Goal: Transaction & Acquisition: Register for event/course

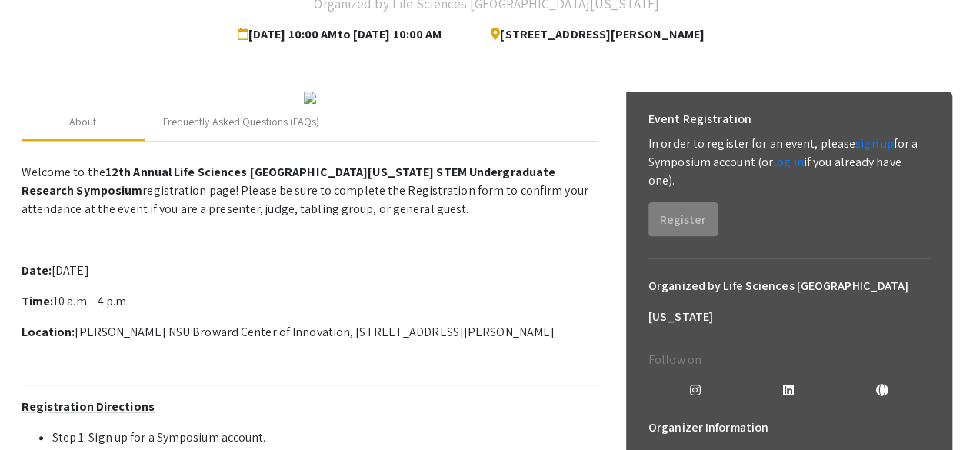
scroll to position [135, 0]
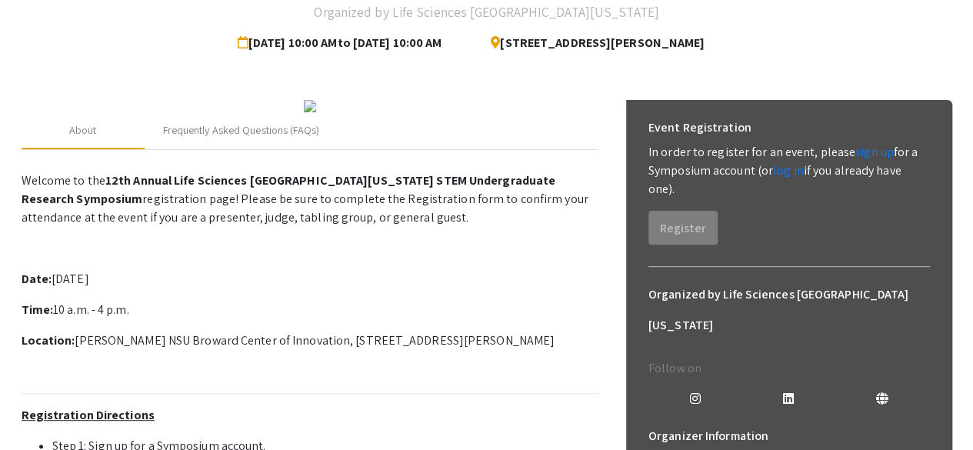
click at [710, 251] on div "Event Registration In order to register for an event, please sign up for a Symp…" at bounding box center [789, 178] width 306 height 157
click at [865, 147] on link "sign up" at bounding box center [874, 152] width 38 height 16
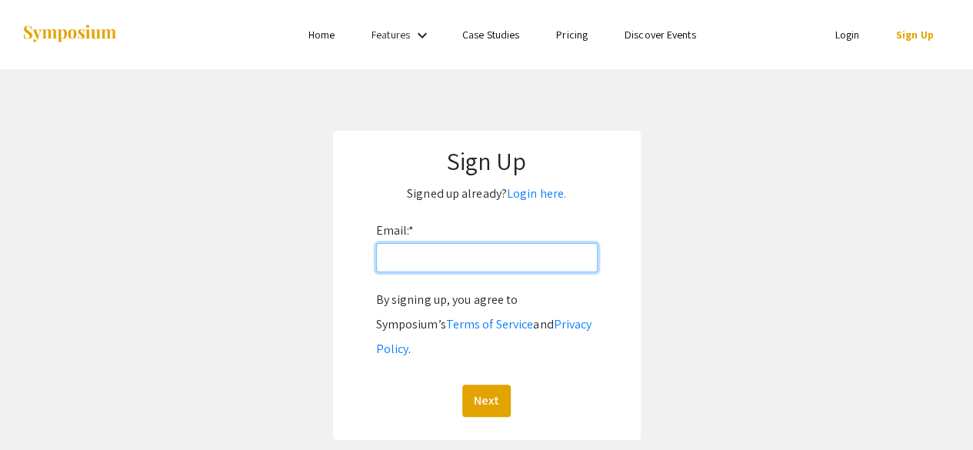
click at [477, 249] on input "Email: *" at bounding box center [487, 257] width 222 height 29
type input "[EMAIL_ADDRESS][DOMAIN_NAME]"
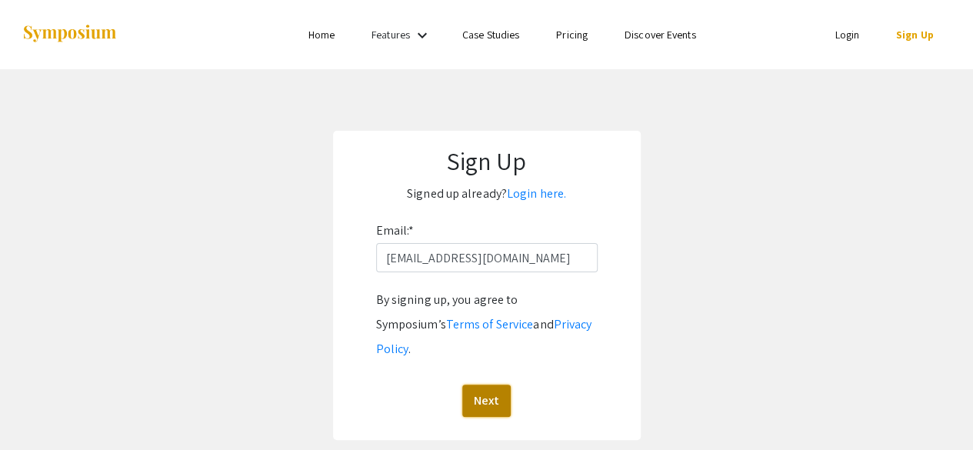
click at [468, 385] on button "Next" at bounding box center [486, 401] width 48 height 32
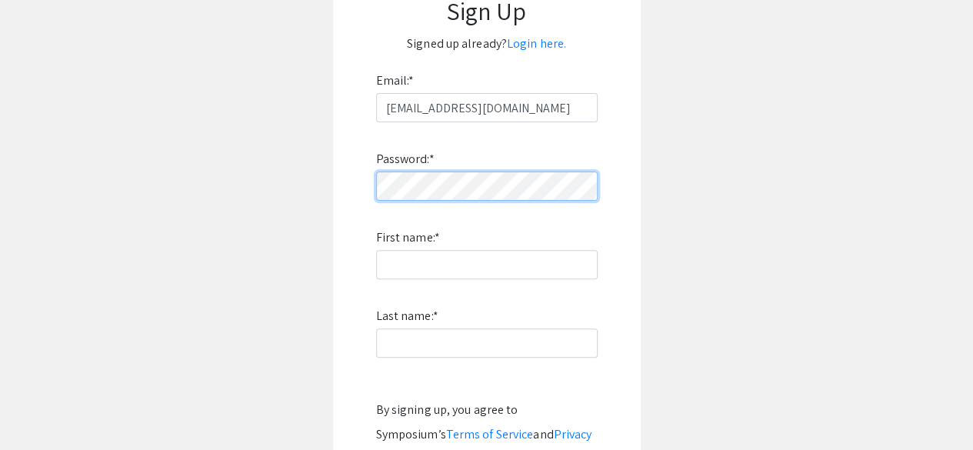
scroll to position [151, 0]
click at [662, 140] on app-signup "Sign Up Signed up already? Login here. Email: * [EMAIL_ADDRESS][DOMAIN_NAME] Pa…" at bounding box center [486, 264] width 973 height 569
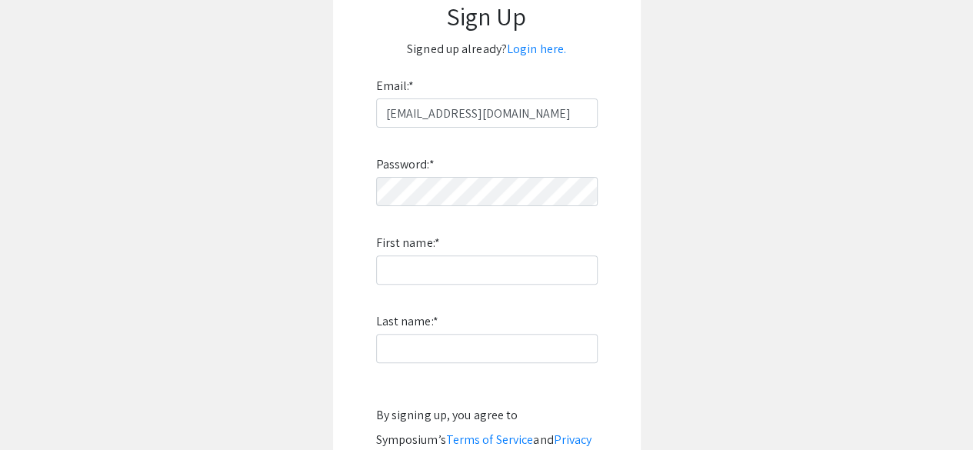
scroll to position [143, 0]
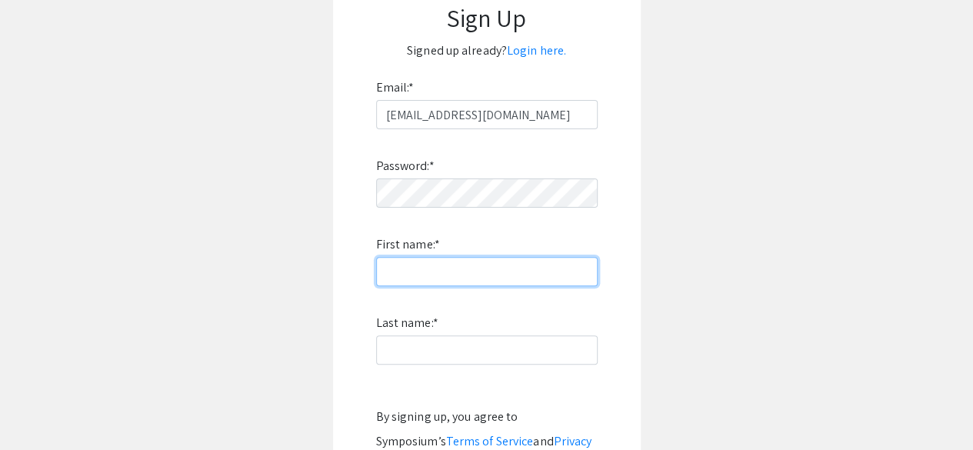
click at [541, 282] on input "First name: *" at bounding box center [487, 271] width 222 height 29
type input "[PERSON_NAME]"
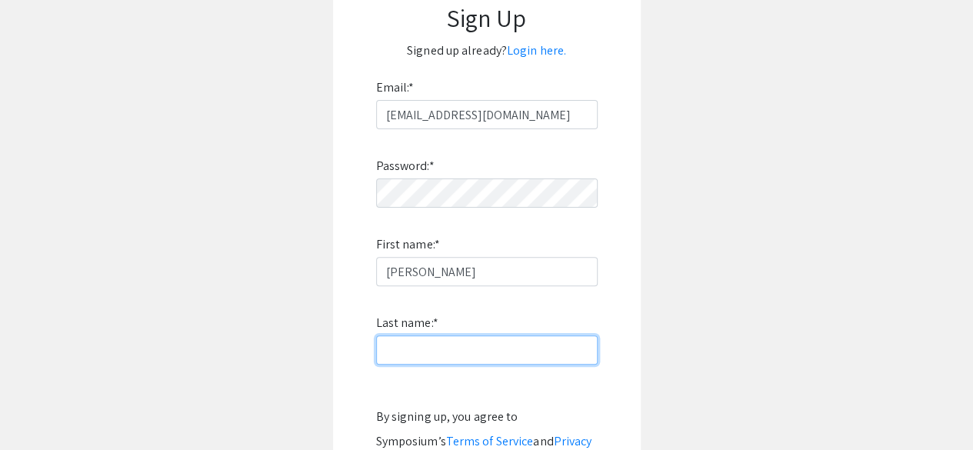
type input "[PERSON_NAME]"
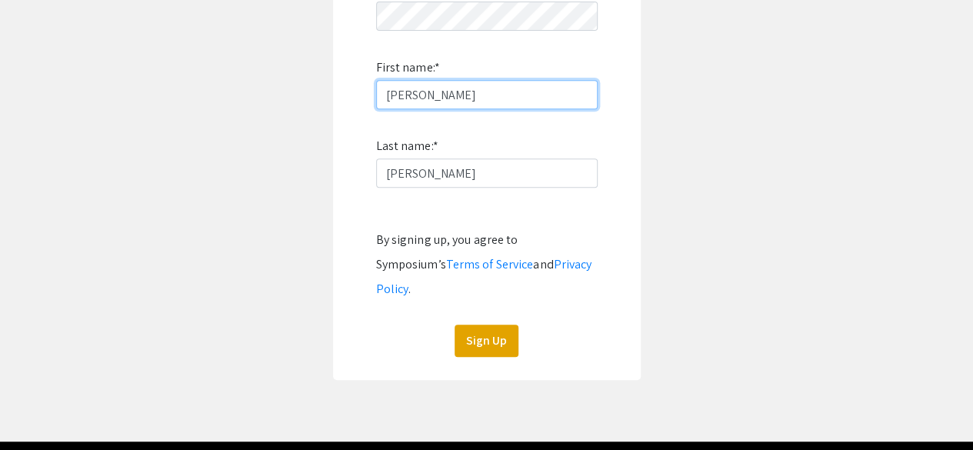
scroll to position [348, 0]
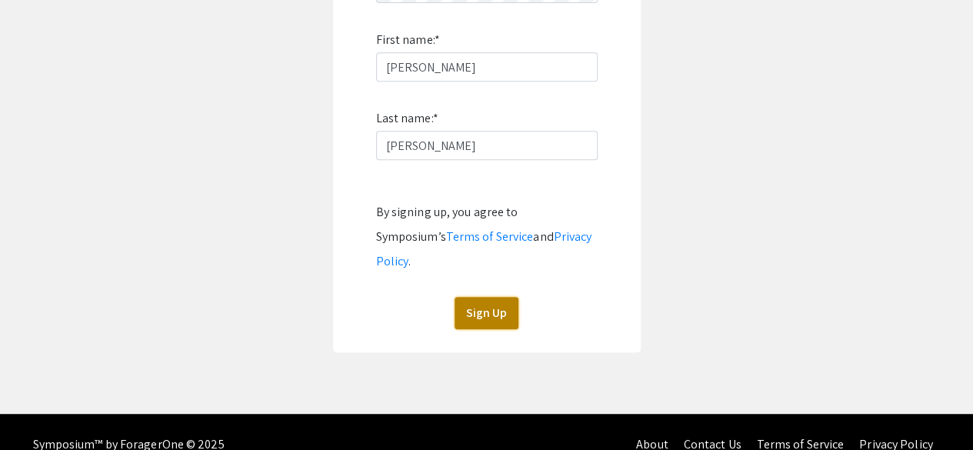
click at [509, 297] on button "Sign Up" at bounding box center [487, 313] width 64 height 32
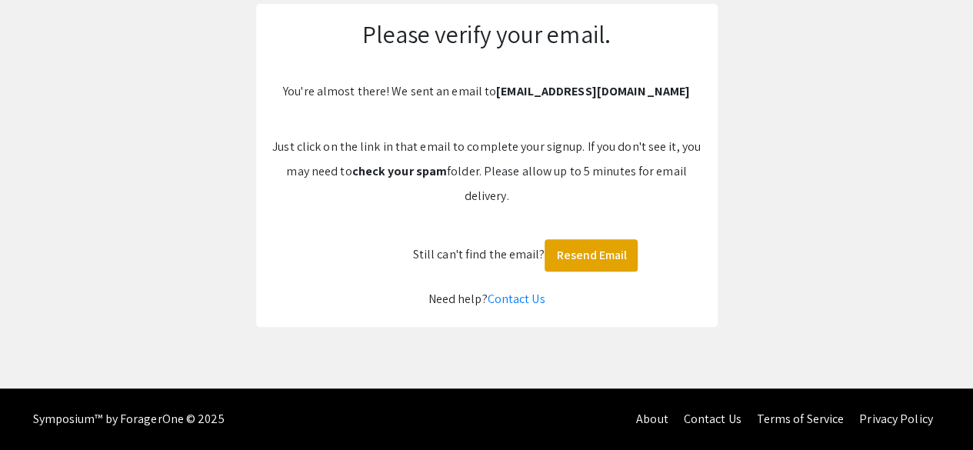
scroll to position [126, 0]
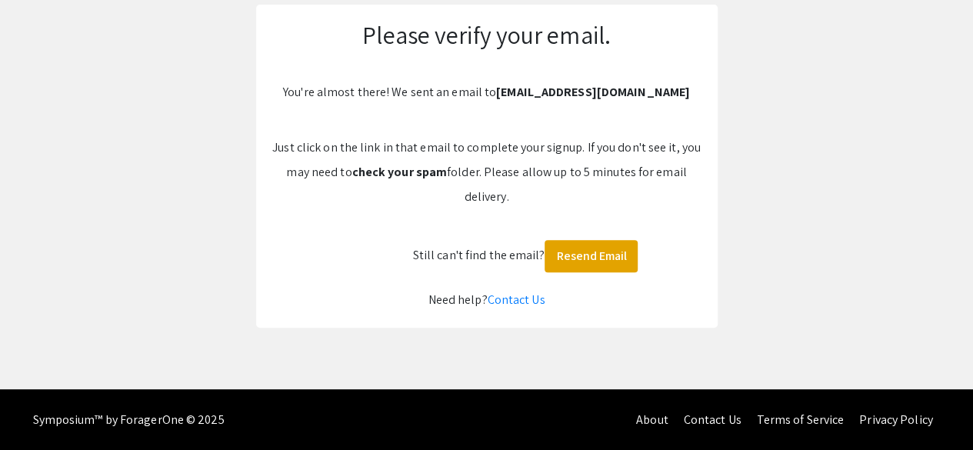
click at [663, 198] on p "Just click on the link in that email to complete your signup. If you don't see …" at bounding box center [487, 172] width 431 height 74
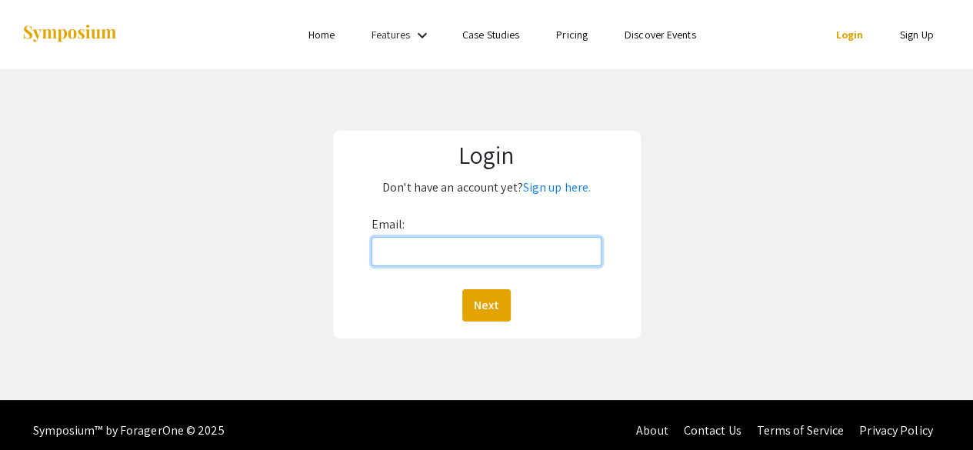
click at [564, 251] on input "Email:" at bounding box center [487, 251] width 231 height 29
type input "[EMAIL_ADDRESS][DOMAIN_NAME]"
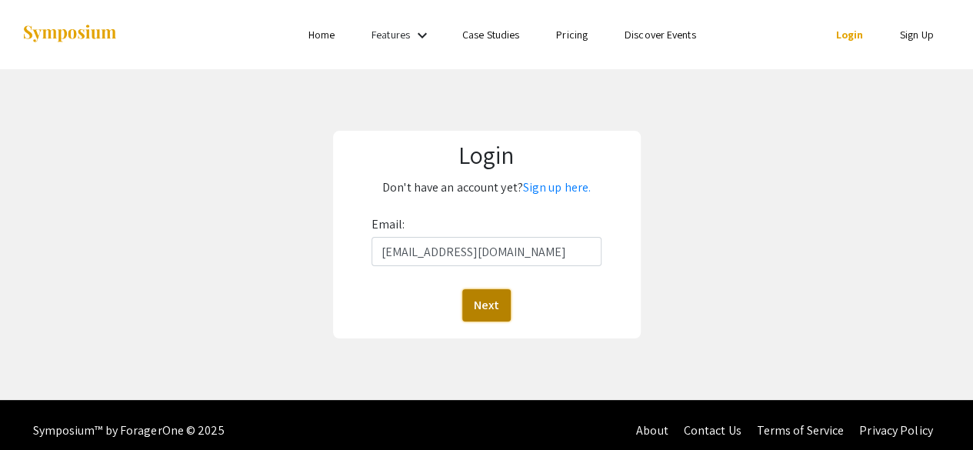
click at [502, 312] on button "Next" at bounding box center [486, 305] width 48 height 32
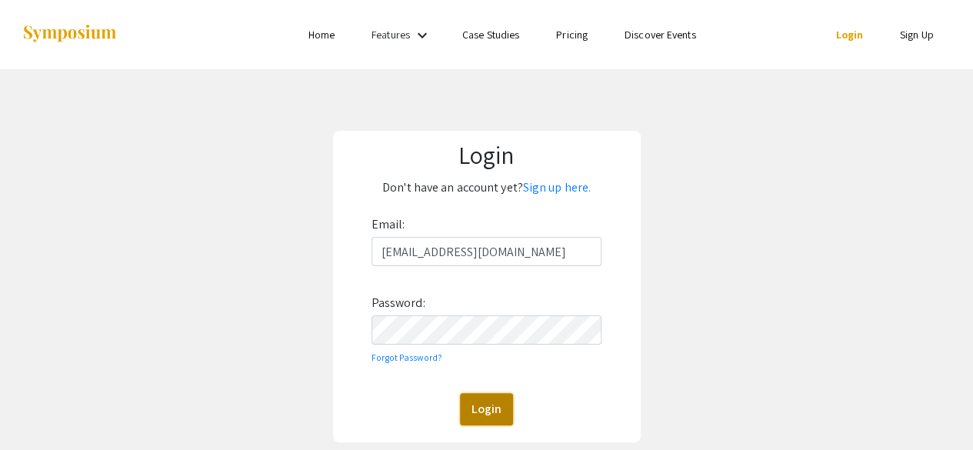
click at [486, 406] on button "Login" at bounding box center [486, 409] width 53 height 32
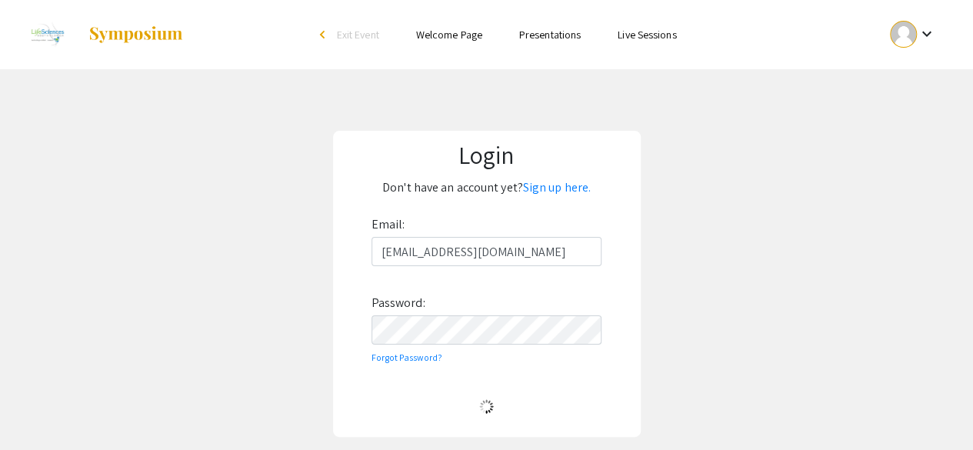
click at [486, 406] on img at bounding box center [486, 406] width 27 height 27
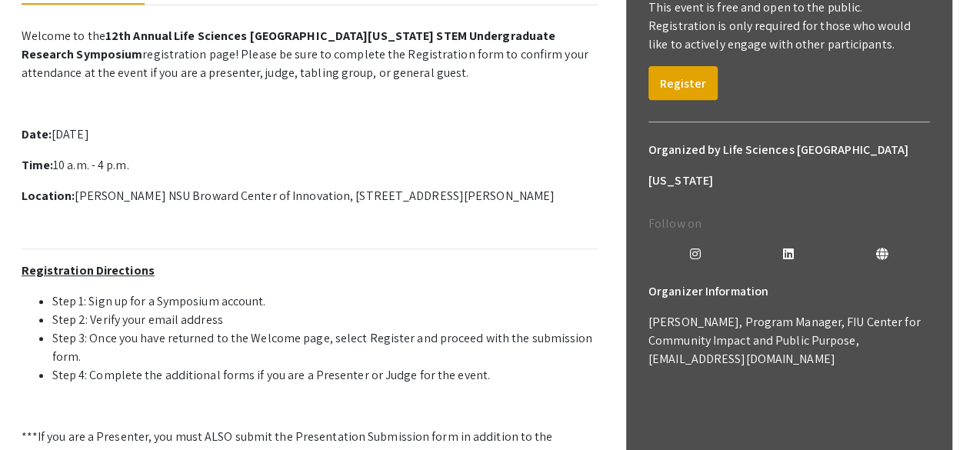
scroll to position [279, 0]
click at [678, 92] on button "Register" at bounding box center [682, 84] width 69 height 34
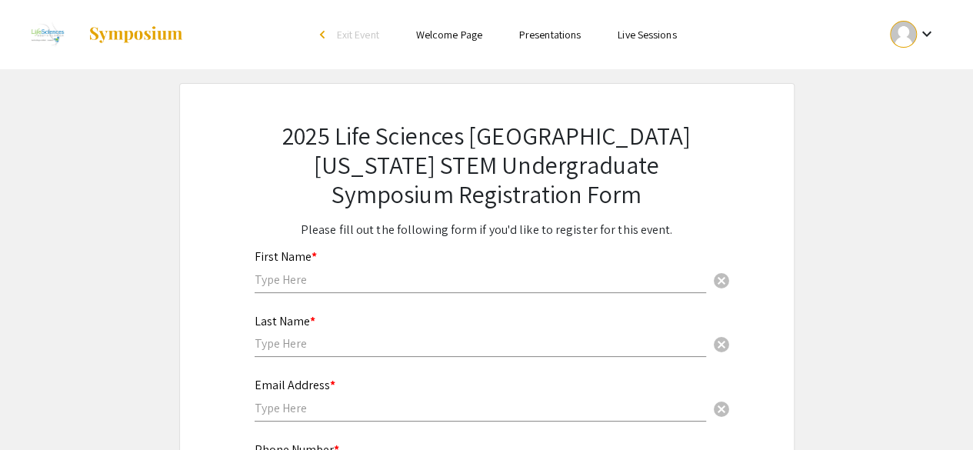
click at [615, 290] on div "First Name * cancel" at bounding box center [481, 264] width 452 height 58
click at [621, 282] on input "text" at bounding box center [481, 280] width 452 height 16
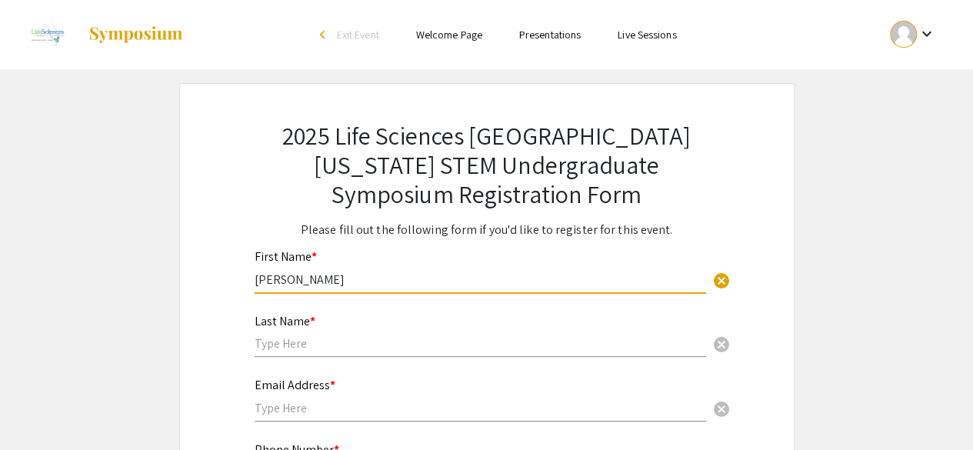
type input "[PERSON_NAME]"
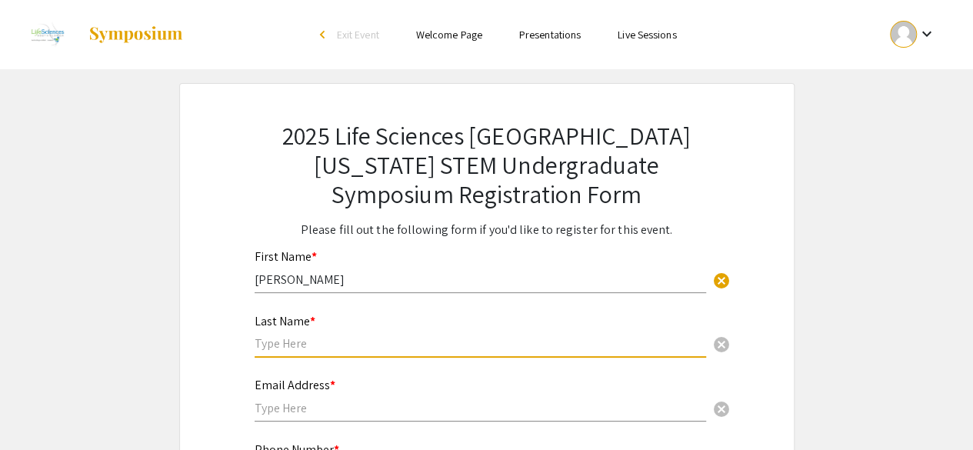
click at [517, 339] on input "text" at bounding box center [481, 343] width 452 height 16
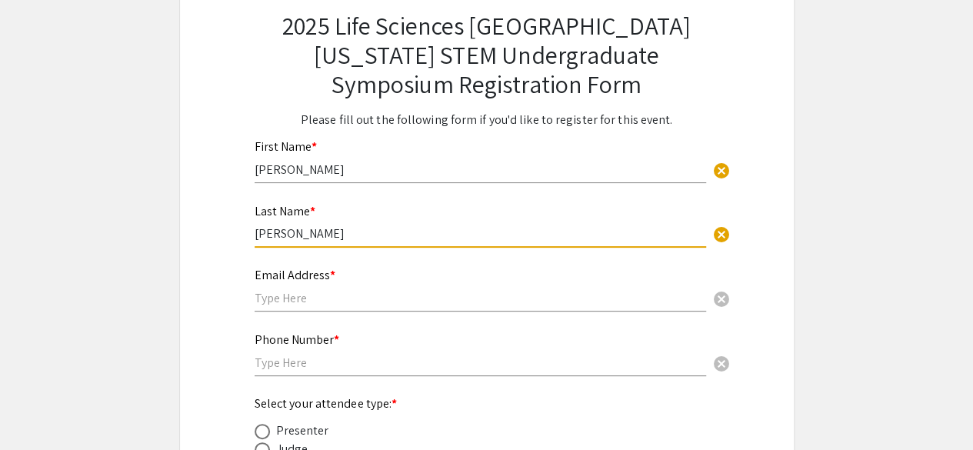
scroll to position [125, 0]
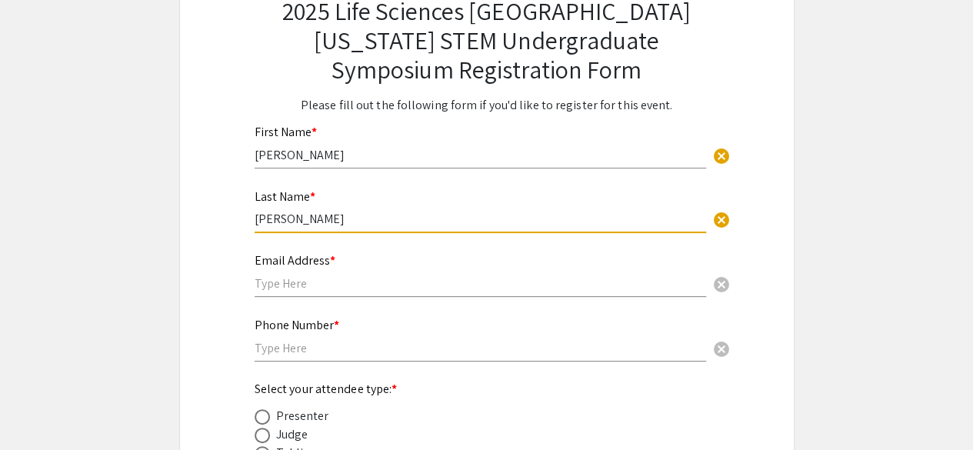
type input "[PERSON_NAME]"
click at [592, 274] on div "Email Address * cancel" at bounding box center [481, 267] width 452 height 58
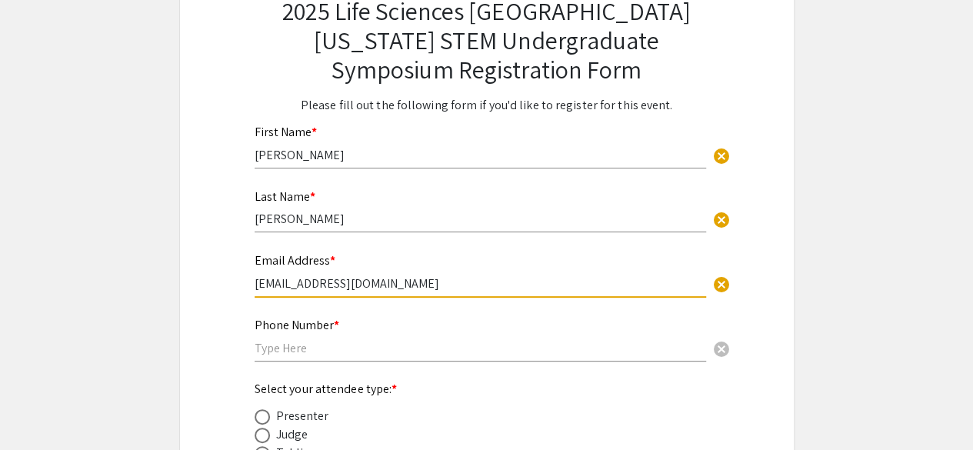
type input "[EMAIL_ADDRESS][DOMAIN_NAME]"
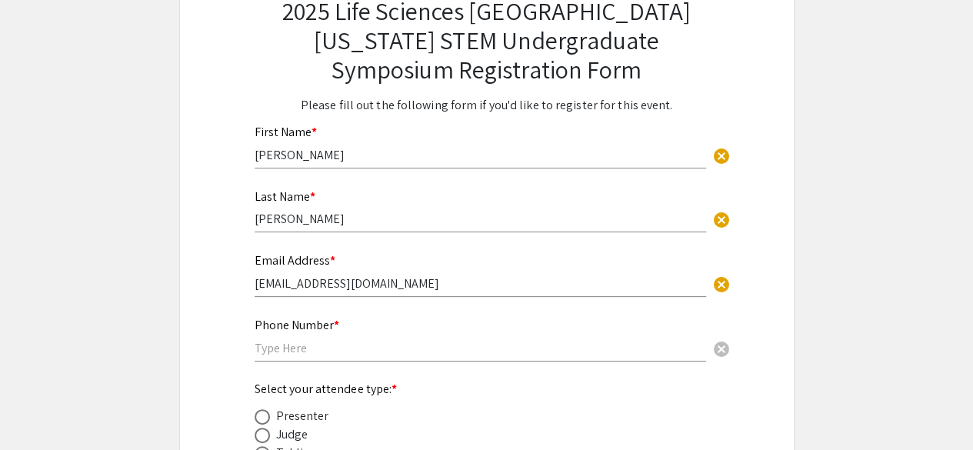
click at [798, 245] on app-registration-form-submission "2025 Life Sciences South Florida STEM Undergraduate Symposium Registration Form…" at bounding box center [486, 273] width 973 height 630
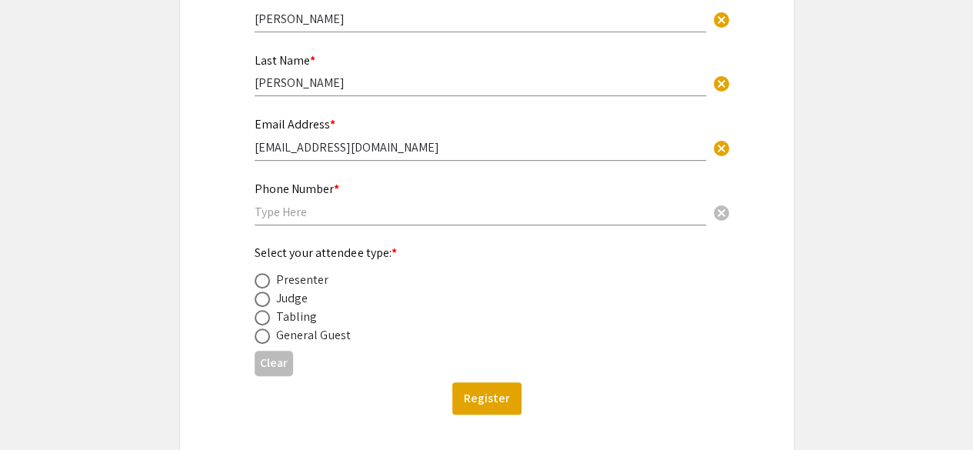
scroll to position [262, 0]
click at [311, 330] on div "General Guest" at bounding box center [313, 334] width 75 height 18
click at [274, 336] on label at bounding box center [266, 334] width 22 height 15
click at [270, 336] on input "radio" at bounding box center [262, 334] width 15 height 15
radio input "true"
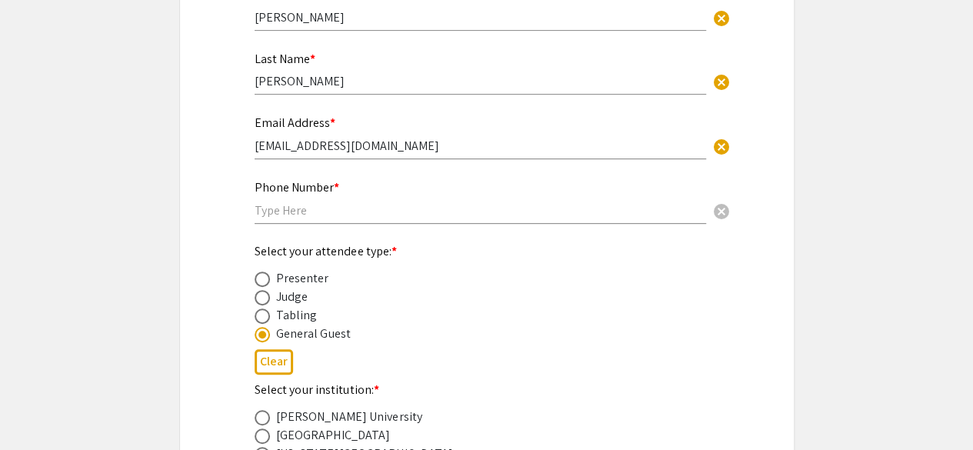
click at [191, 310] on div "2025 Life Sciences South Florida STEM Undergraduate Symposium Registration Form…" at bounding box center [486, 297] width 615 height 953
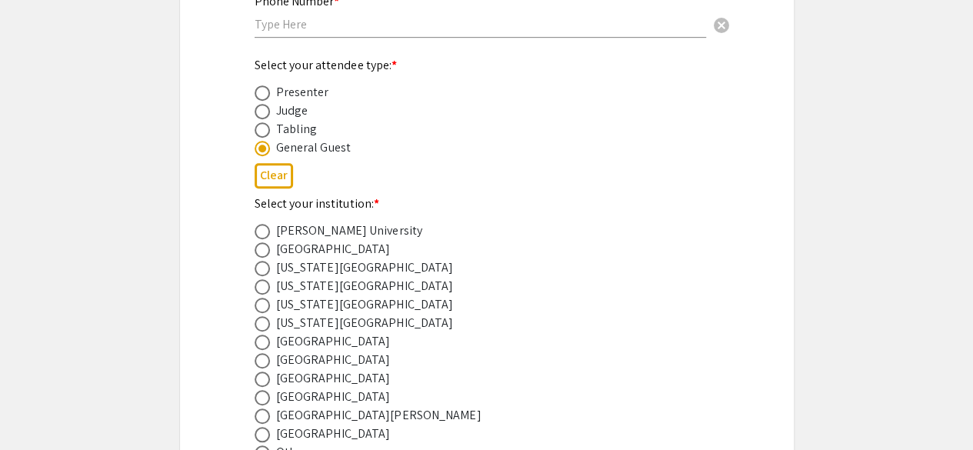
scroll to position [543, 0]
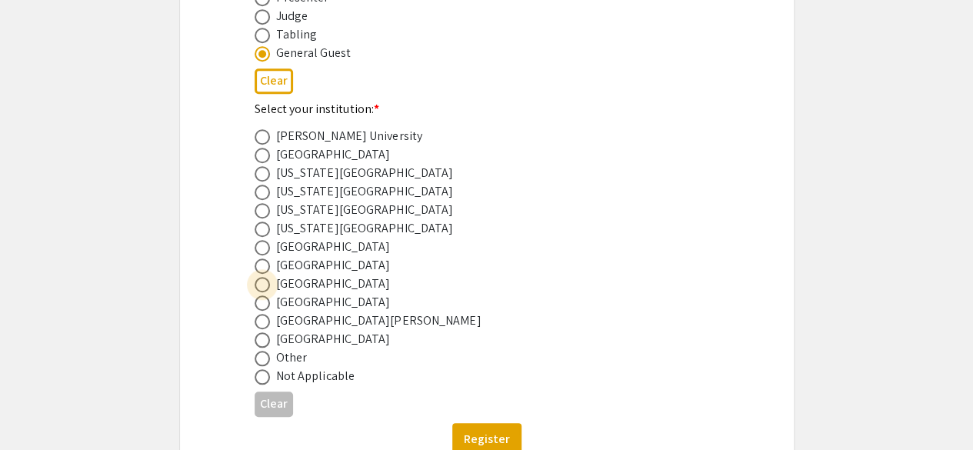
click at [269, 287] on span at bounding box center [262, 284] width 15 height 15
click at [269, 287] on input "radio" at bounding box center [262, 284] width 15 height 15
radio input "true"
click at [226, 215] on div "2025 Life Sciences South Florida STEM Undergraduate Symposium Registration Form…" at bounding box center [487, 17] width 538 height 952
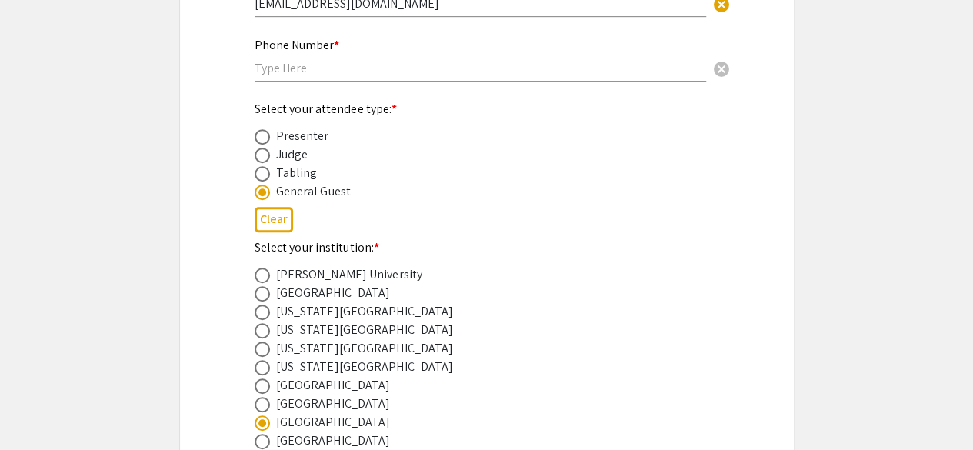
scroll to position [374, 0]
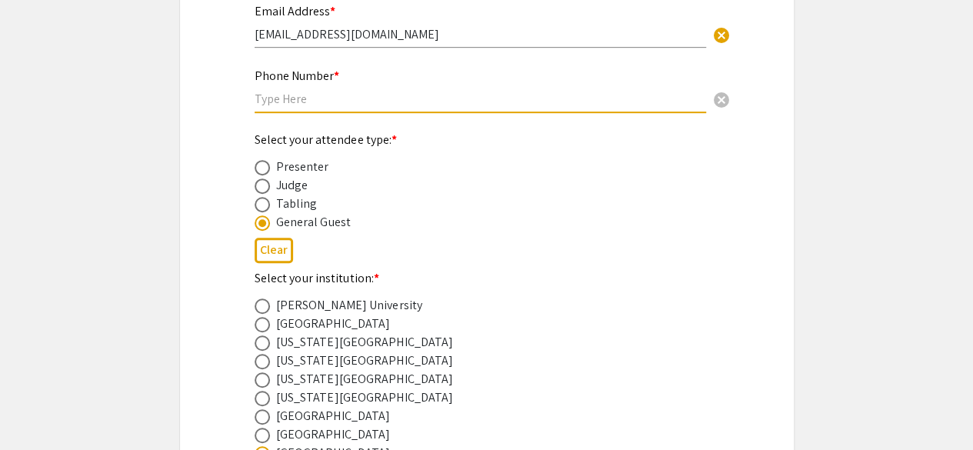
click at [295, 102] on input "text" at bounding box center [481, 99] width 452 height 16
type input "9545780084"
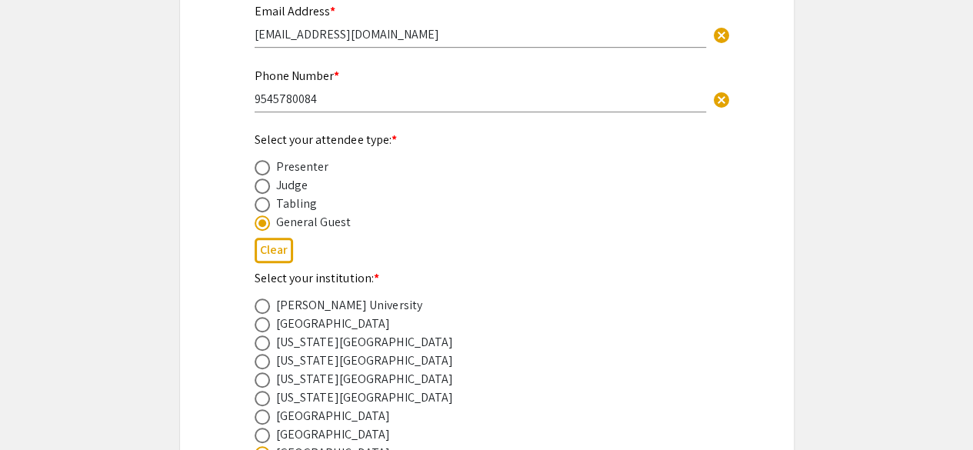
click at [829, 212] on app-registration-form-submission "2025 Life Sciences South Florida STEM Undergraduate Symposium Registration Form…" at bounding box center [486, 185] width 973 height 953
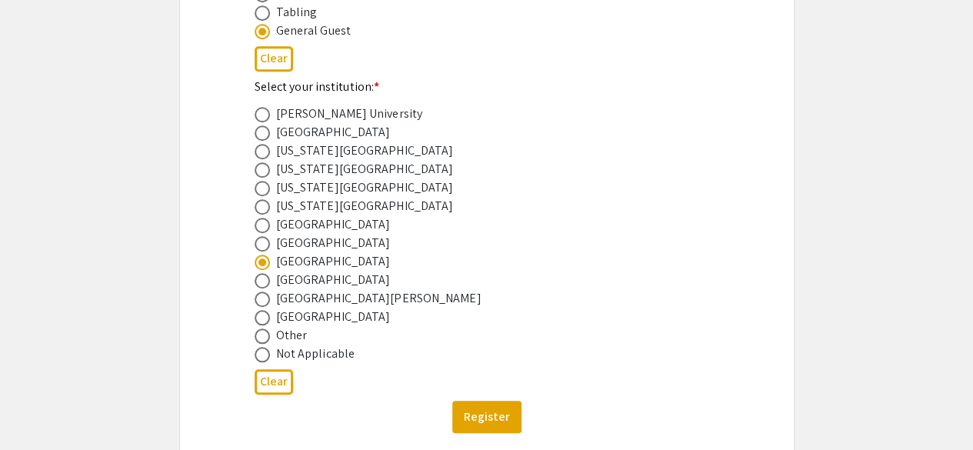
scroll to position [661, 0]
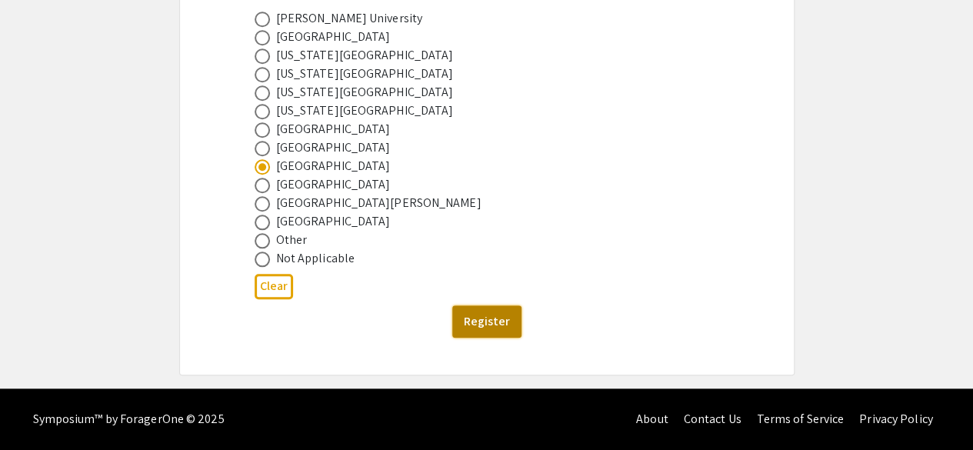
click at [472, 314] on button "Register" at bounding box center [486, 321] width 69 height 32
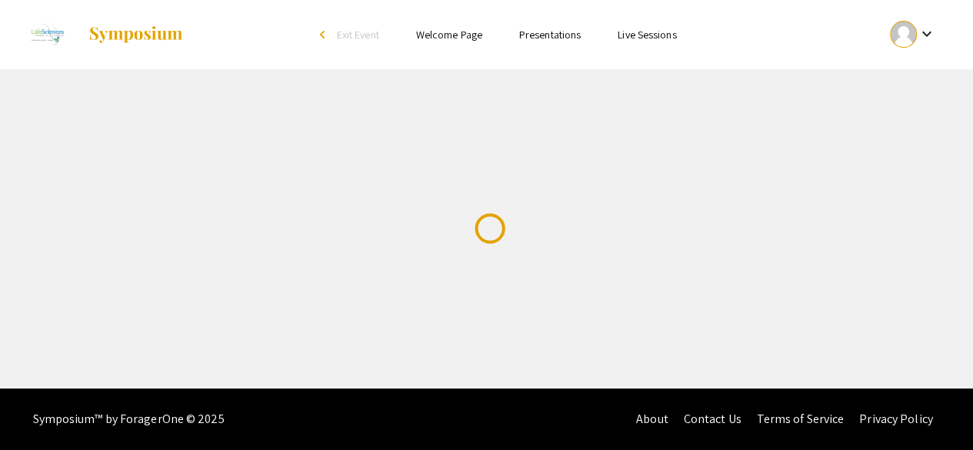
scroll to position [0, 0]
